Goal: Transaction & Acquisition: Purchase product/service

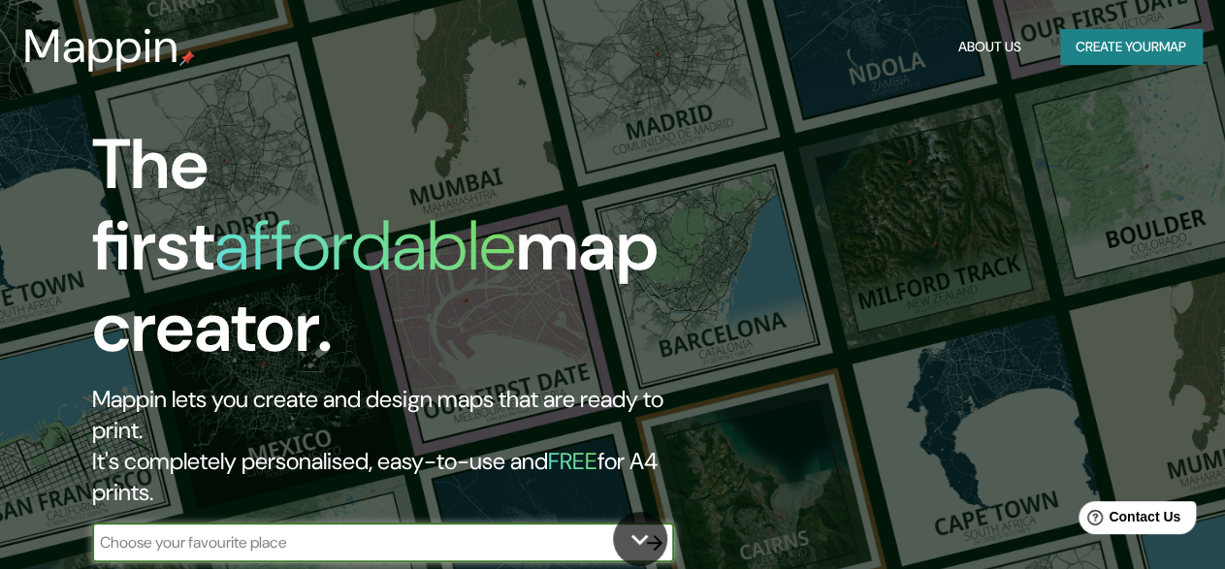
click at [567, 532] on input "text" at bounding box center [363, 543] width 543 height 22
type input "[PERSON_NAME]"
click at [659, 535] on icon "button" at bounding box center [655, 543] width 16 height 16
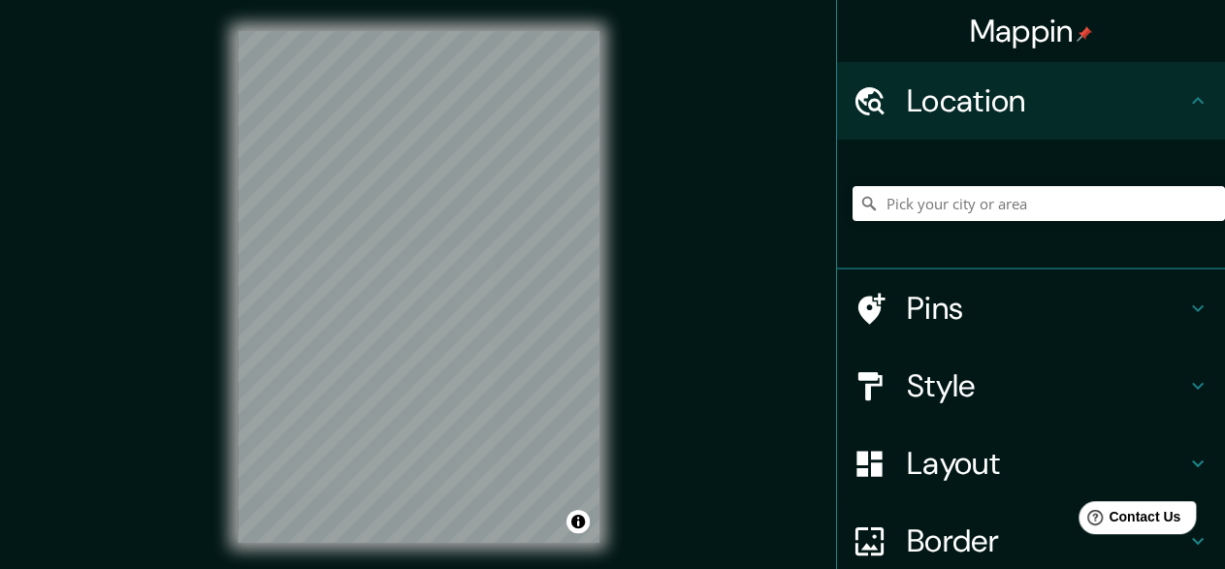
click at [1002, 222] on div at bounding box center [1039, 203] width 372 height 97
click at [998, 213] on input "Pick your city or area" at bounding box center [1039, 203] width 372 height 35
click at [1122, 80] on div "Location" at bounding box center [1031, 101] width 388 height 78
click at [1094, 124] on div "Location" at bounding box center [1031, 101] width 388 height 78
click at [1053, 203] on input "[PERSON_NAME]" at bounding box center [1039, 203] width 372 height 35
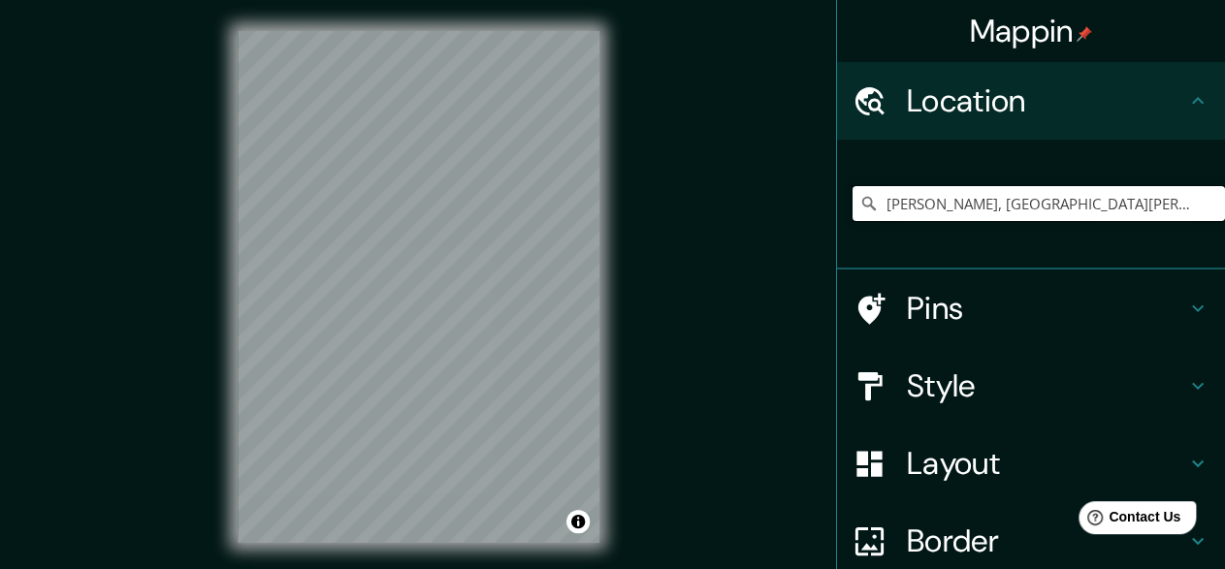
type input "[PERSON_NAME], [GEOGRAPHIC_DATA][PERSON_NAME], [GEOGRAPHIC_DATA]"
click at [1024, 217] on input "[PERSON_NAME], [GEOGRAPHIC_DATA][PERSON_NAME], [GEOGRAPHIC_DATA]" at bounding box center [1039, 203] width 372 height 35
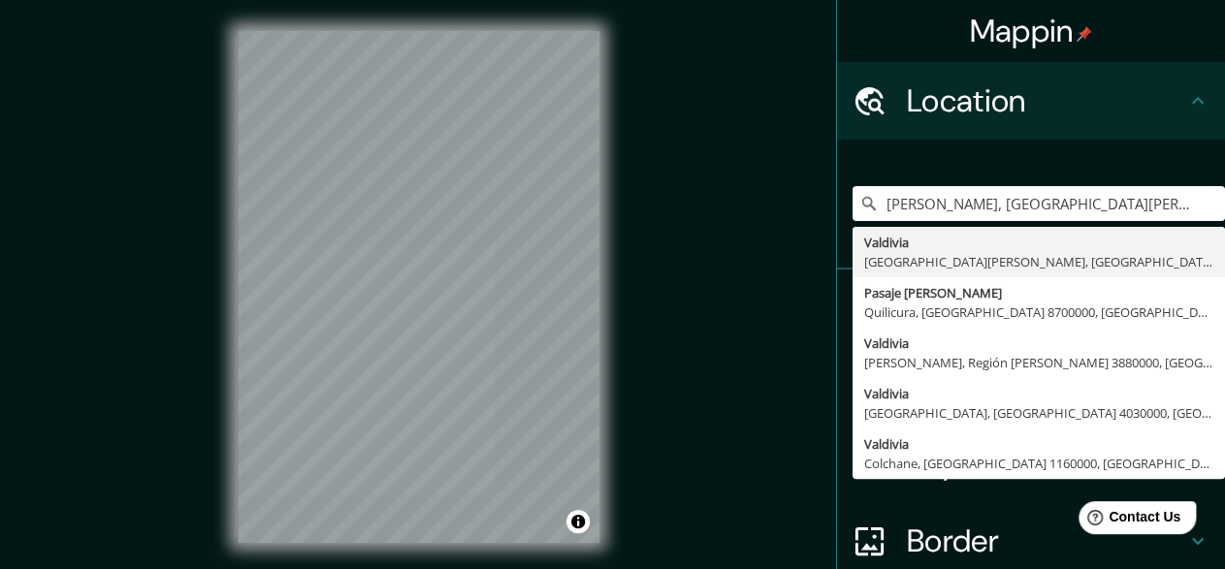
click at [856, 157] on div "[GEOGRAPHIC_DATA], [GEOGRAPHIC_DATA][PERSON_NAME], [GEOGRAPHIC_DATA] [GEOGRAPHI…" at bounding box center [1039, 203] width 372 height 97
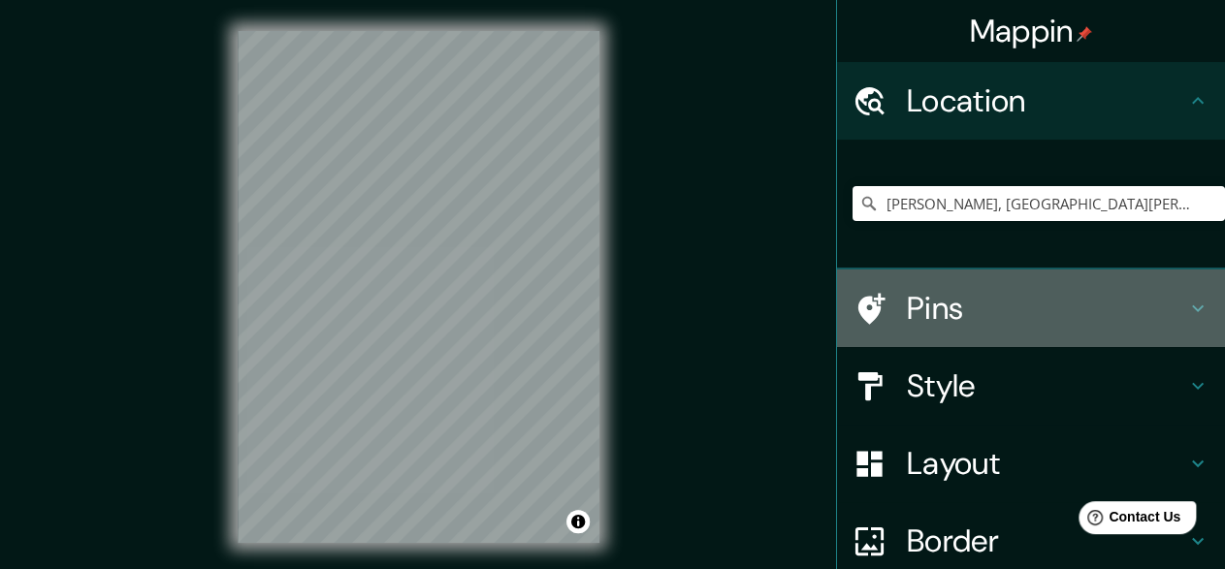
click at [1003, 286] on div "Pins" at bounding box center [1031, 309] width 388 height 78
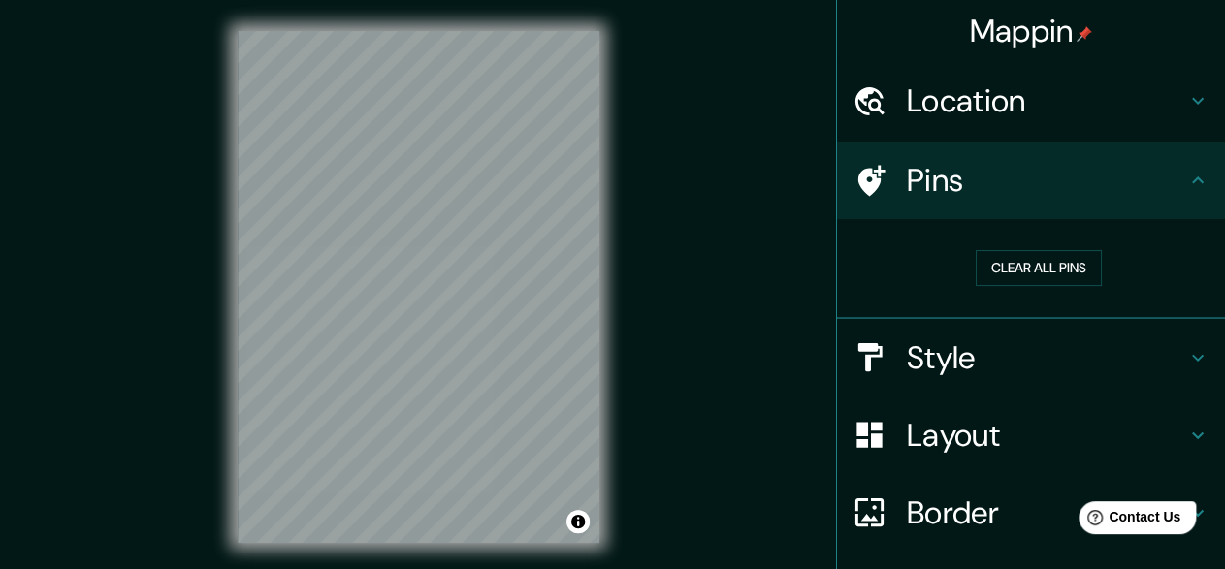
click at [1007, 341] on h4 "Style" at bounding box center [1046, 358] width 279 height 39
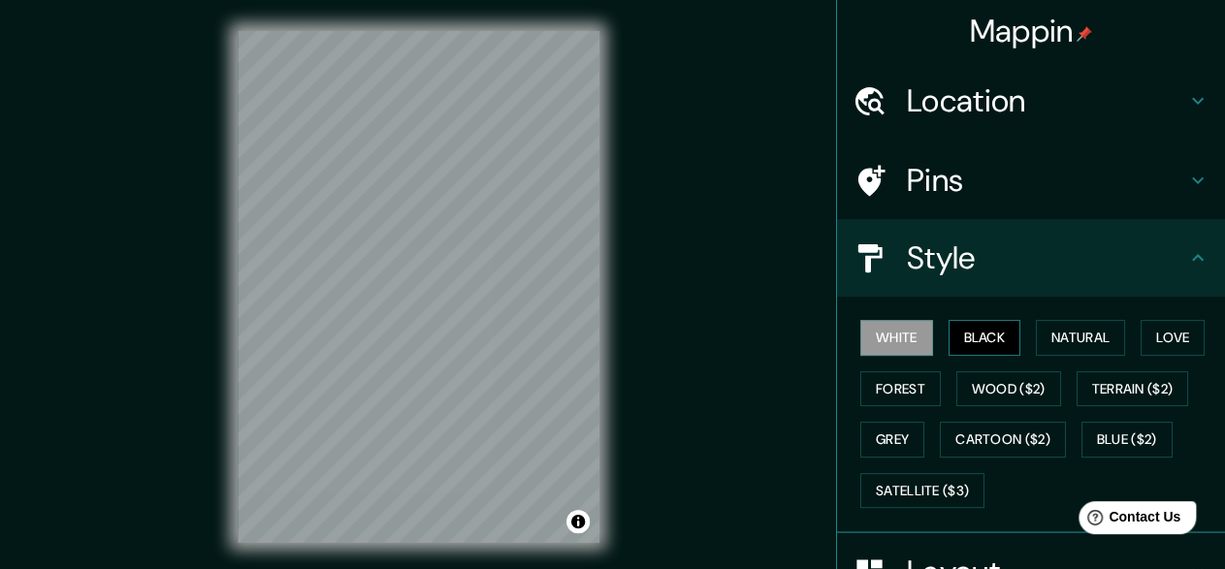
click at [970, 333] on button "Black" at bounding box center [985, 338] width 73 height 36
click at [900, 354] on button "White" at bounding box center [896, 338] width 73 height 36
click at [1050, 323] on button "Natural" at bounding box center [1080, 338] width 89 height 36
